Goal: Information Seeking & Learning: Learn about a topic

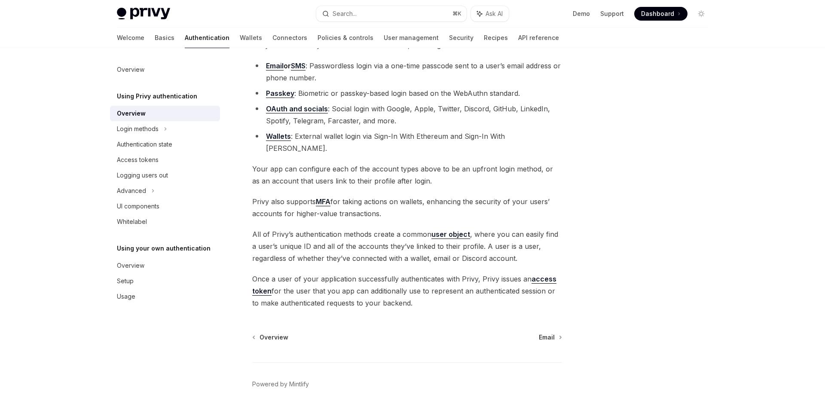
scroll to position [86, 0]
click at [172, 144] on div "Authentication state" at bounding box center [144, 144] width 55 height 10
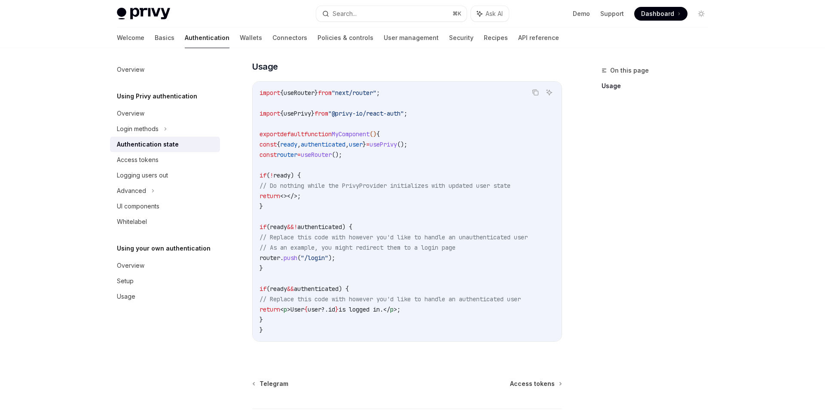
scroll to position [316, 0]
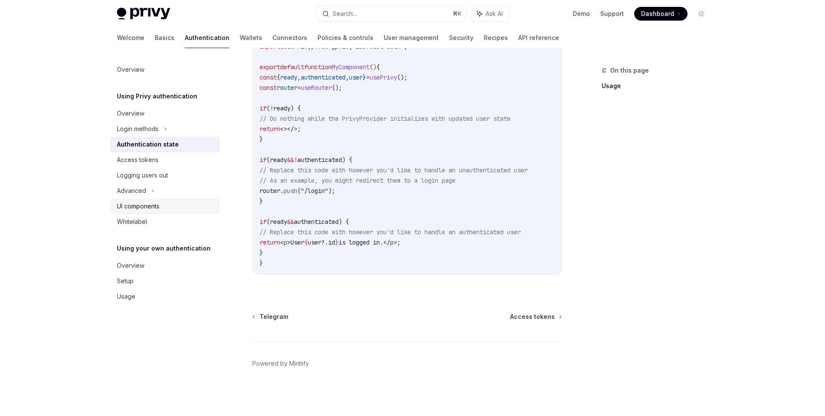
click at [166, 210] on div "UI components" at bounding box center [166, 206] width 98 height 10
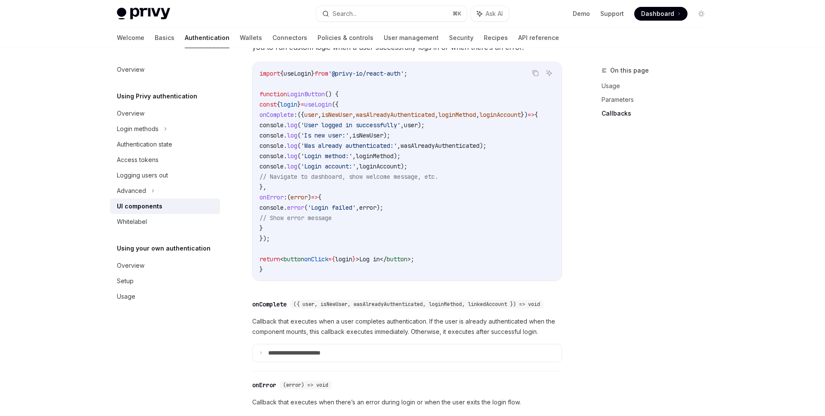
scroll to position [1224, 0]
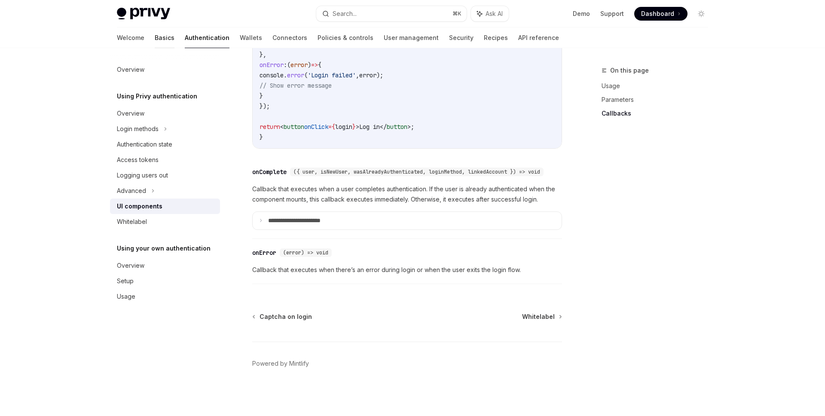
click at [155, 37] on link "Basics" at bounding box center [165, 38] width 20 height 21
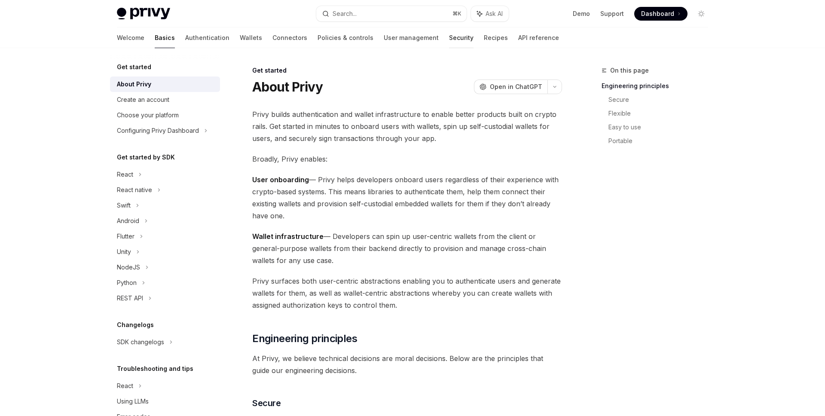
click at [449, 44] on link "Security" at bounding box center [461, 38] width 25 height 21
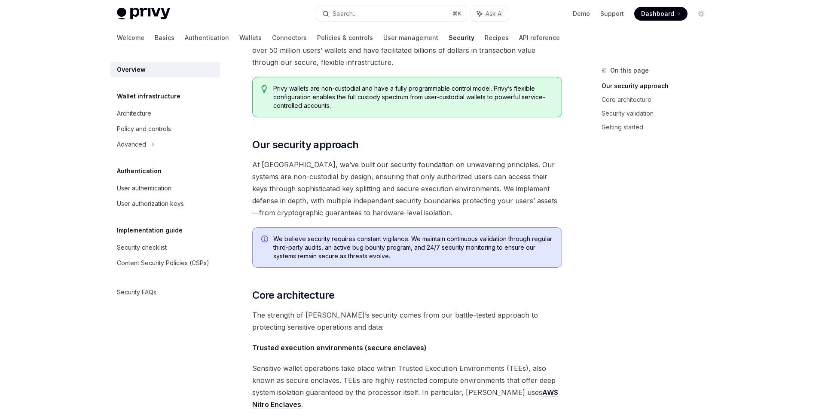
scroll to position [64, 0]
click at [154, 110] on div "Architecture" at bounding box center [166, 113] width 98 height 10
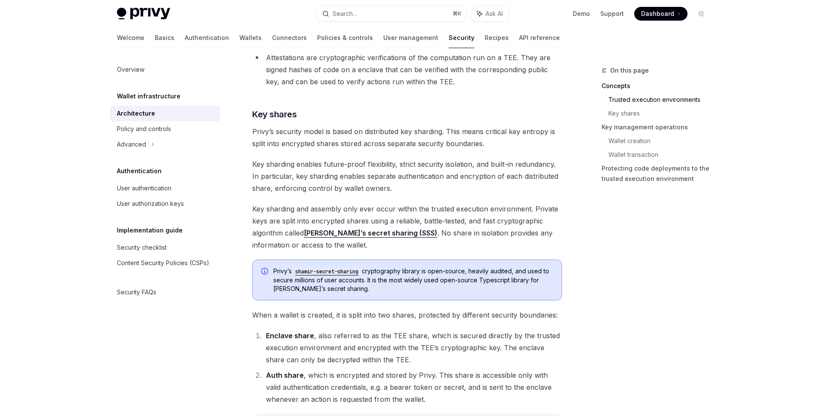
scroll to position [347, 0]
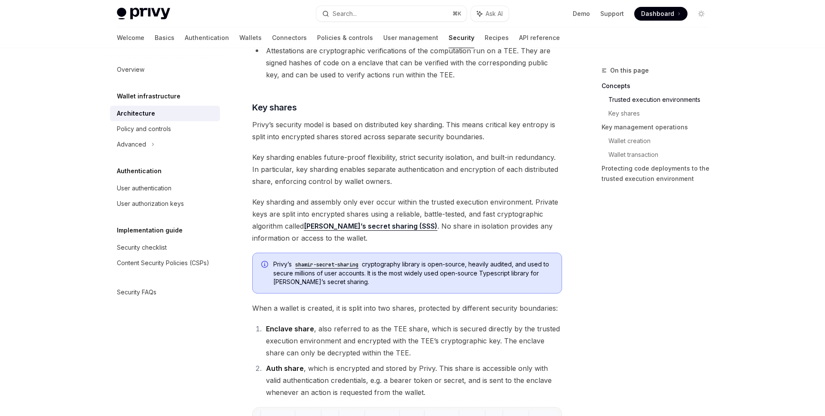
click at [469, 287] on div "[PERSON_NAME]’s shamir-secret-sharing cryptography library is open-source, heav…" at bounding box center [407, 273] width 310 height 41
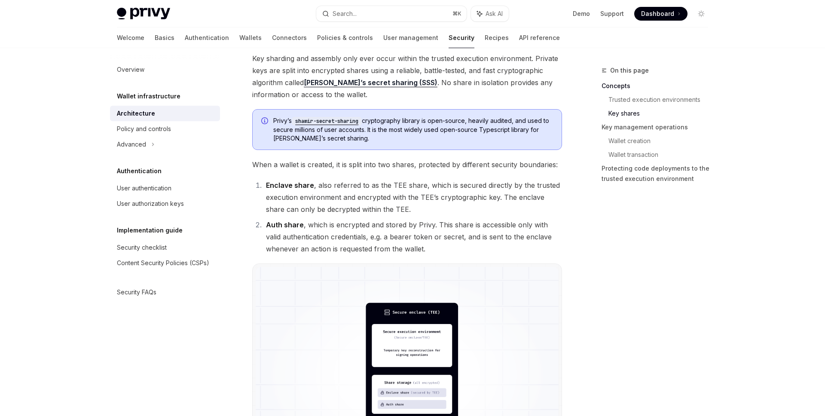
scroll to position [462, 0]
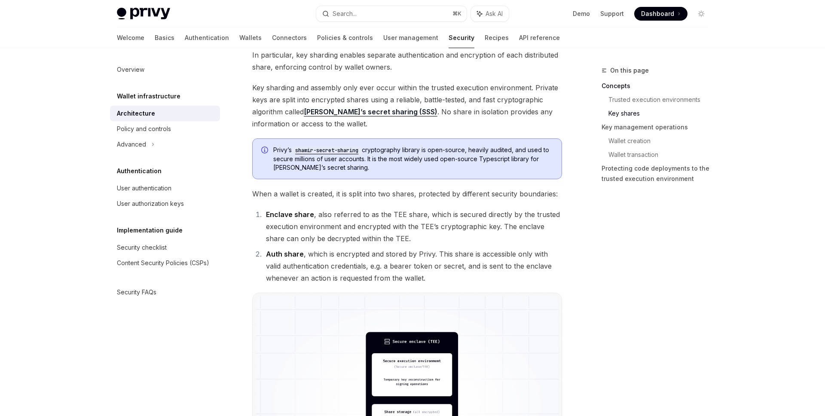
click at [635, 227] on div "On this page Concepts Trusted execution environments Key shares Key management …" at bounding box center [650, 240] width 131 height 351
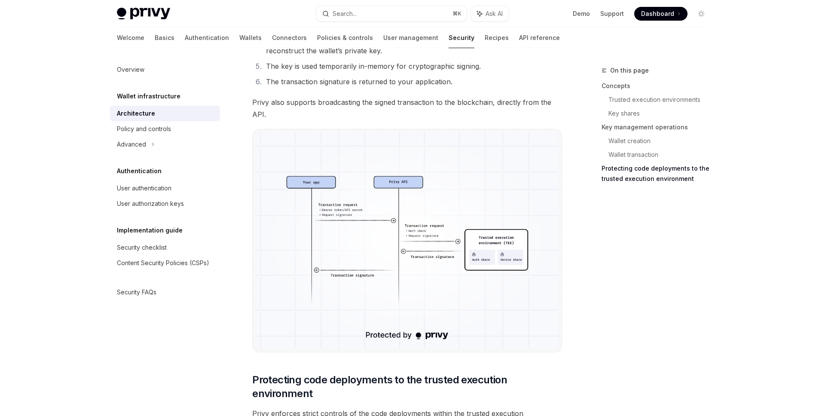
scroll to position [1502, 0]
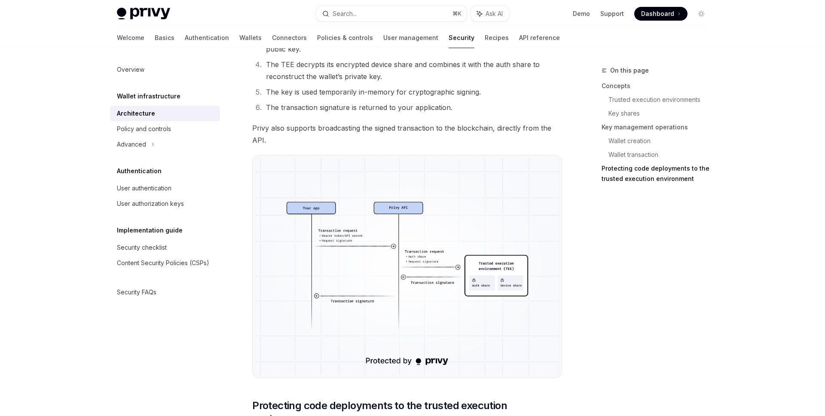
click at [549, 262] on img at bounding box center [407, 266] width 303 height 216
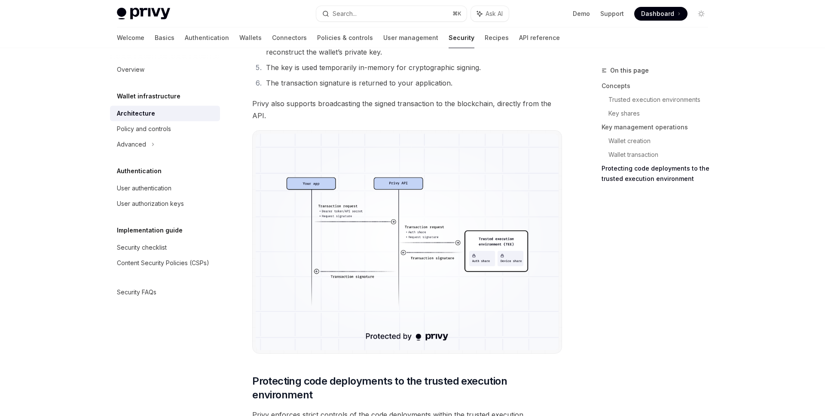
scroll to position [1526, 0]
click at [508, 312] on img at bounding box center [407, 243] width 303 height 216
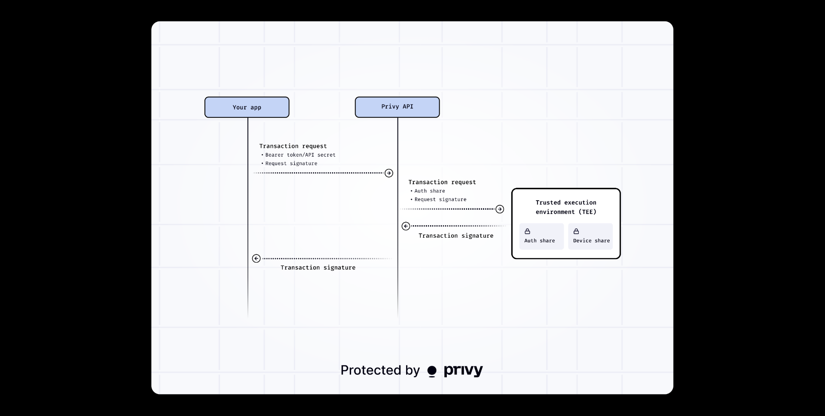
click at [773, 323] on div at bounding box center [412, 208] width 825 height 416
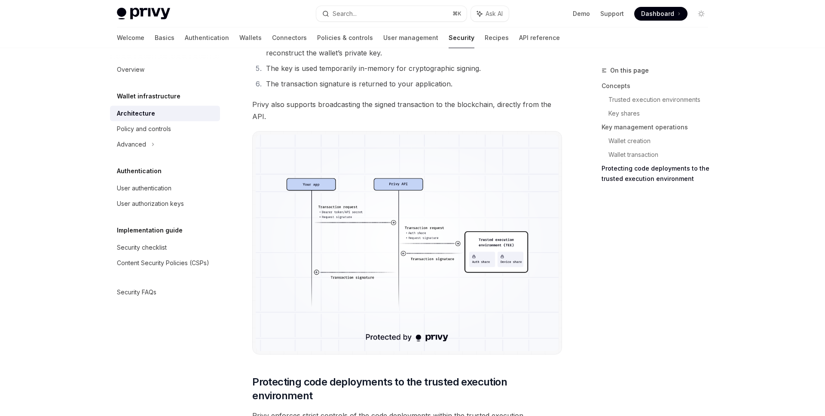
click at [471, 258] on img at bounding box center [407, 243] width 303 height 216
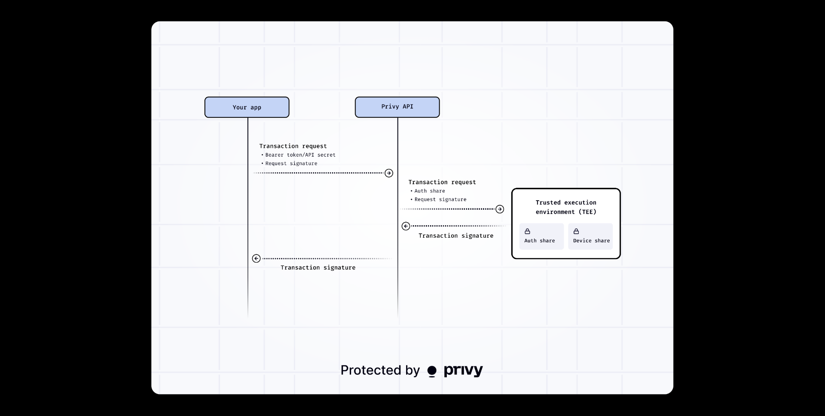
type textarea "*"
